Goal: Transaction & Acquisition: Obtain resource

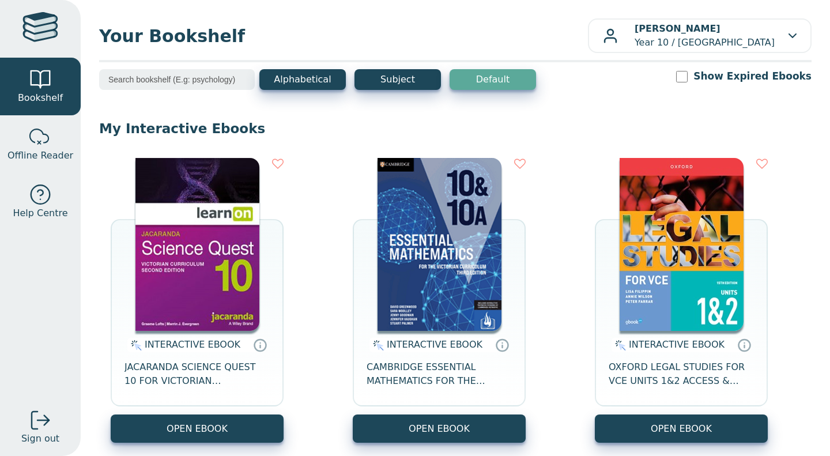
click at [190, 231] on img at bounding box center [197, 244] width 124 height 173
click at [216, 286] on img at bounding box center [197, 244] width 124 height 173
